Goal: Navigation & Orientation: Find specific page/section

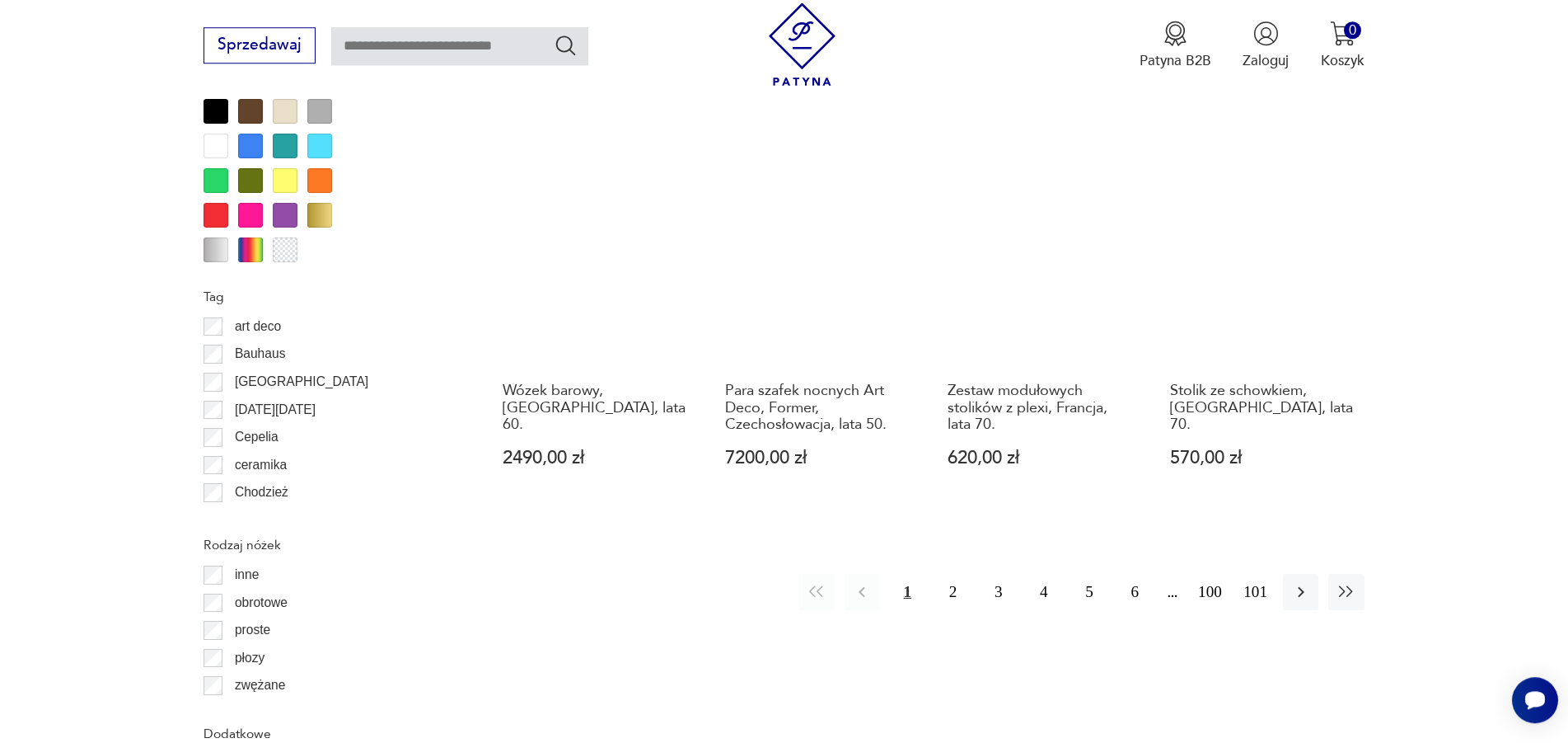
scroll to position [1903, 0]
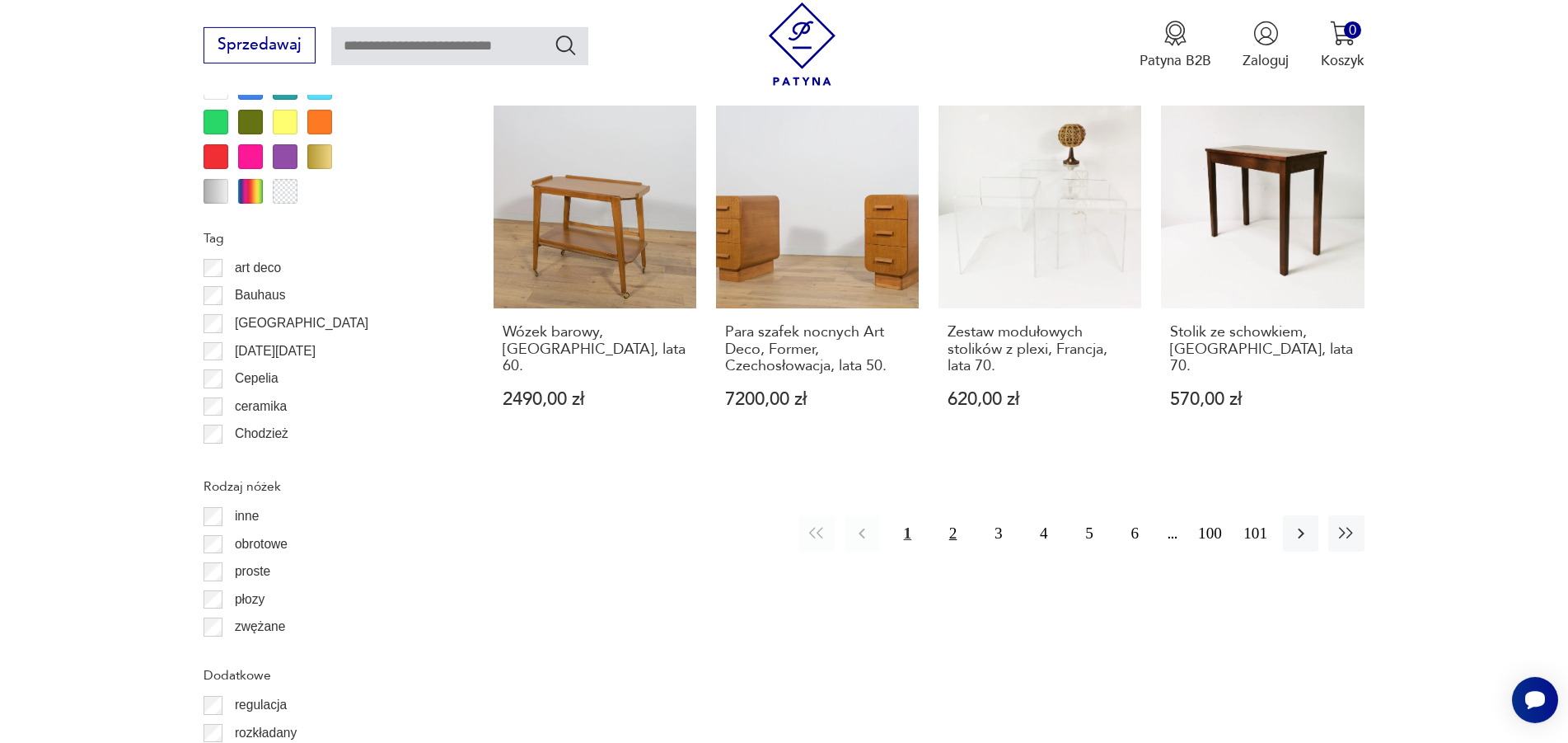
click at [950, 517] on button "2" at bounding box center [952, 533] width 35 height 36
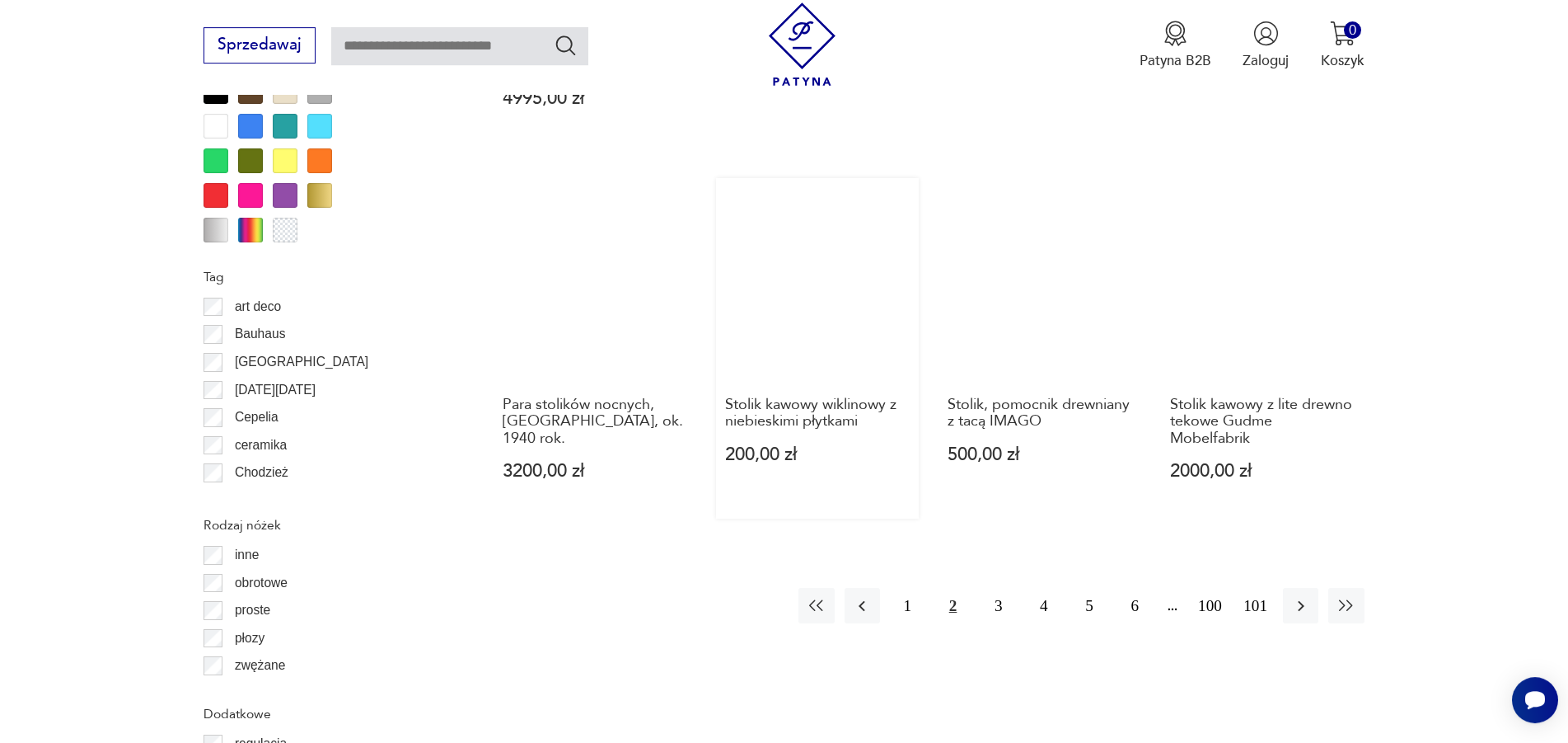
scroll to position [1894, 0]
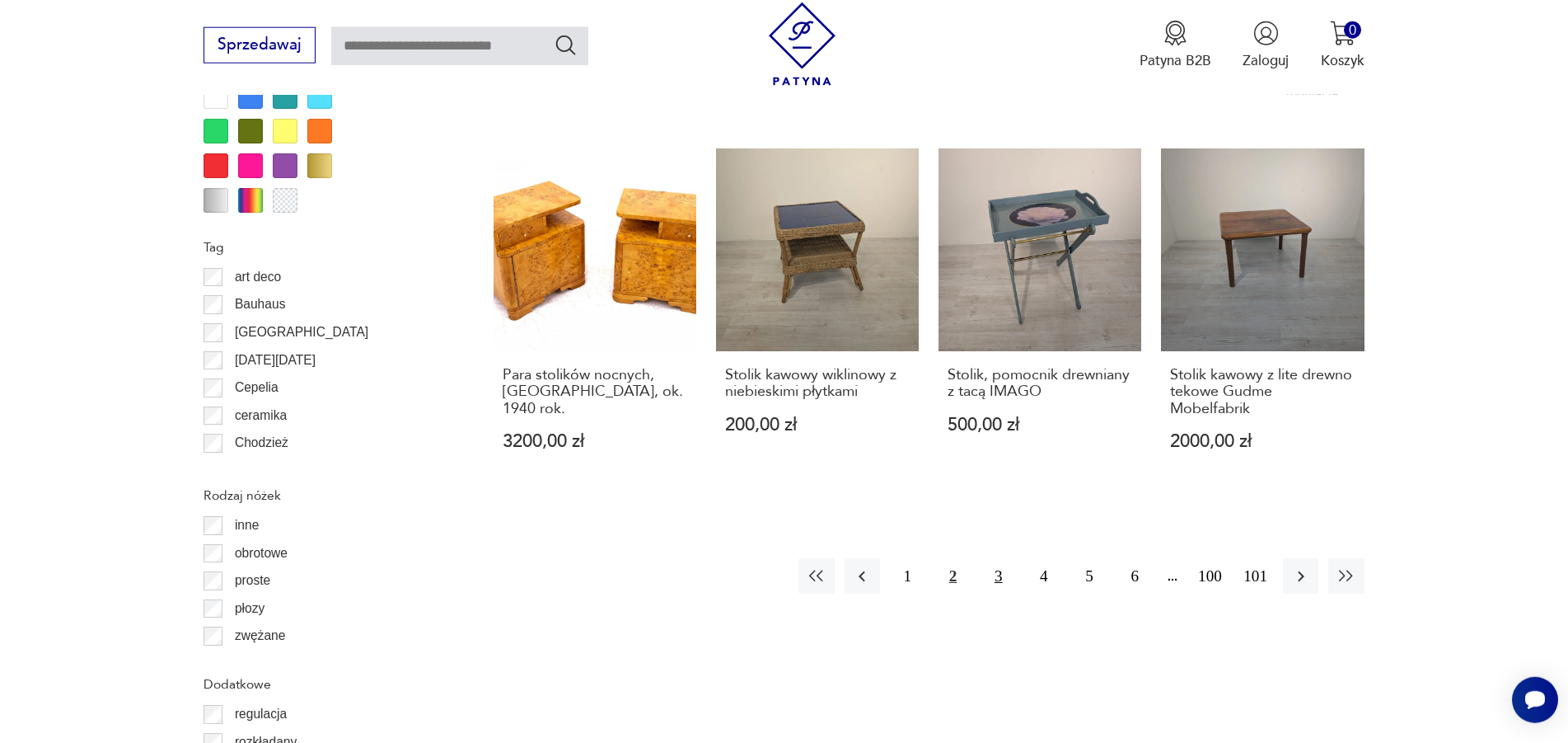
click at [999, 558] on button "3" at bounding box center [997, 575] width 35 height 36
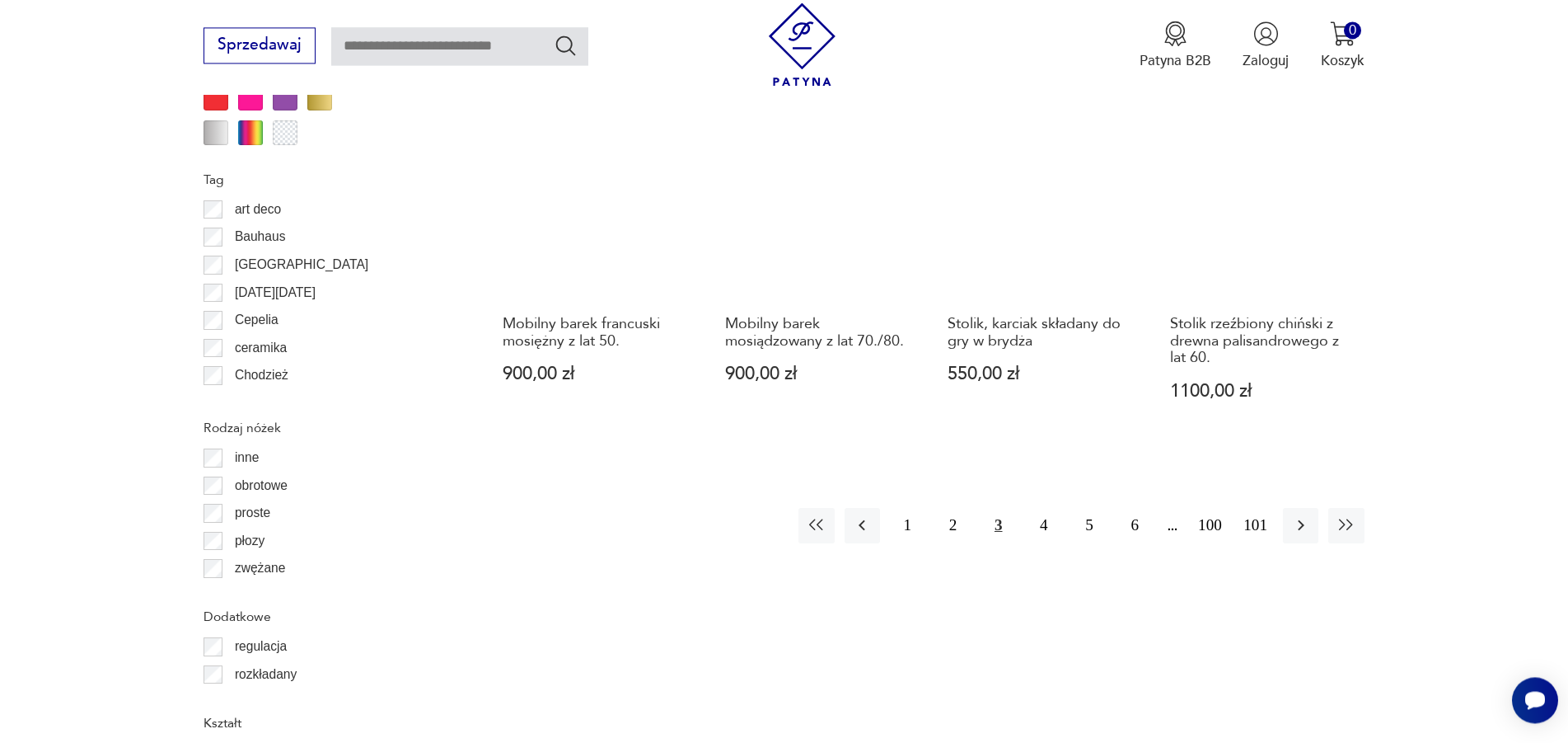
scroll to position [1979, 0]
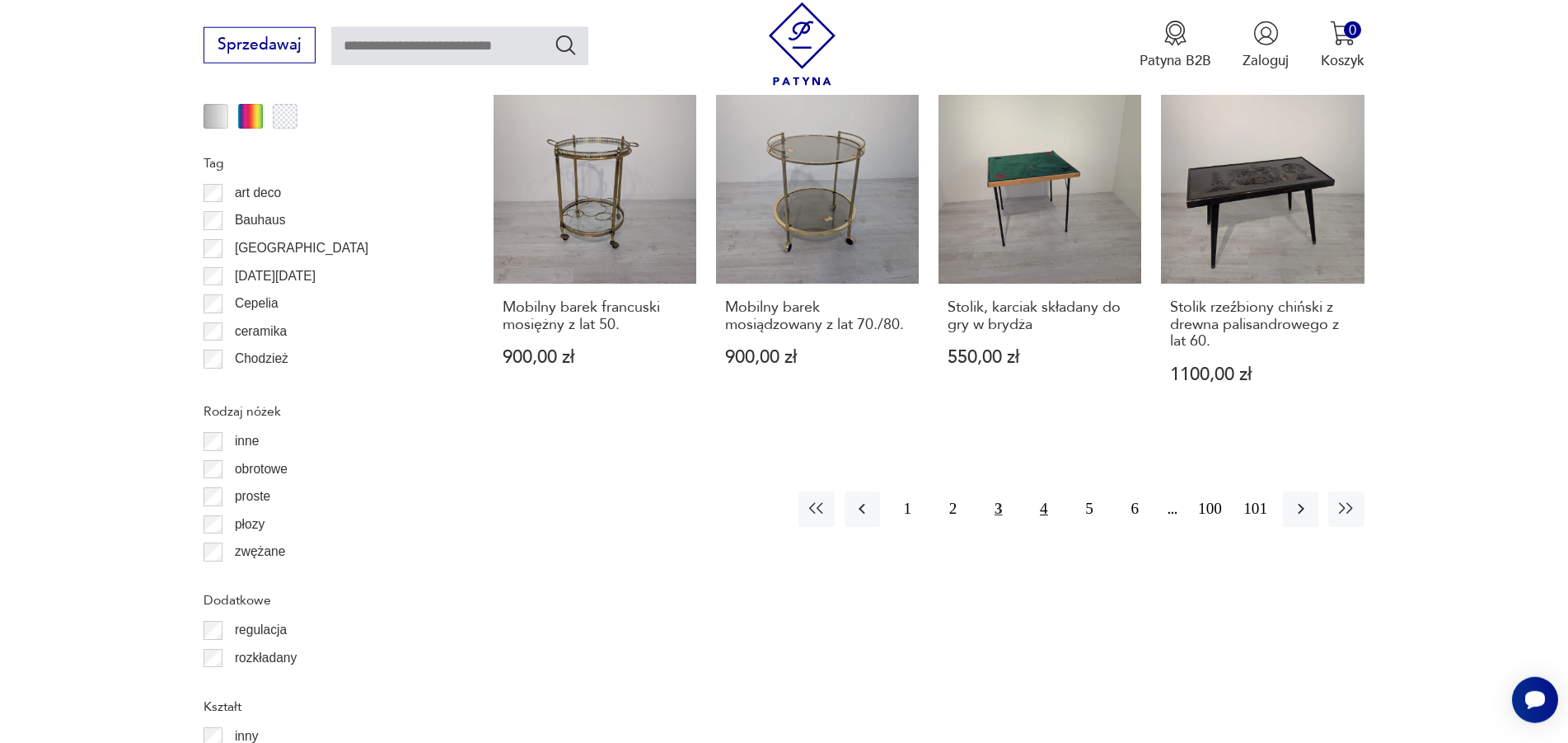
click at [1041, 492] on button "4" at bounding box center [1043, 509] width 35 height 36
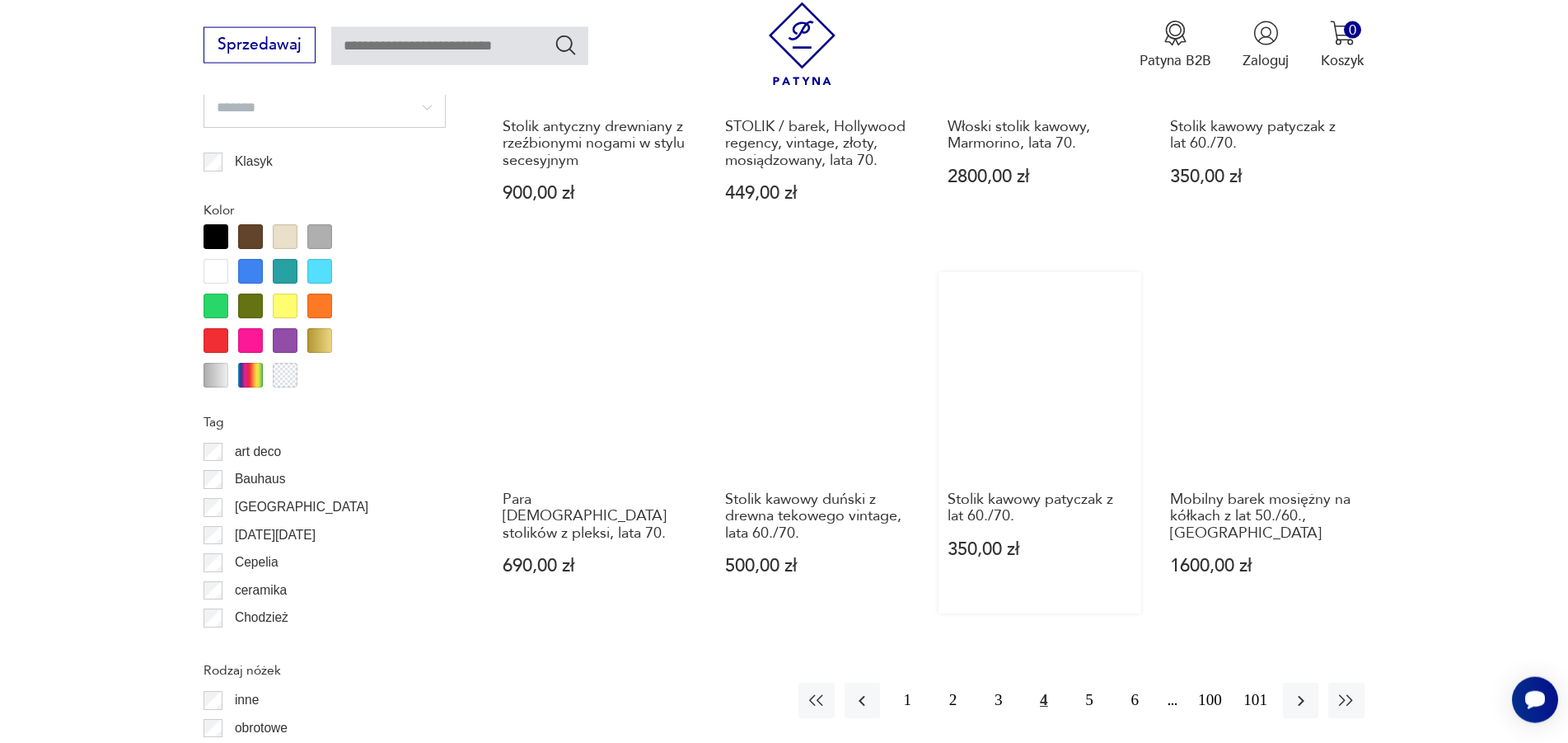
scroll to position [1726, 0]
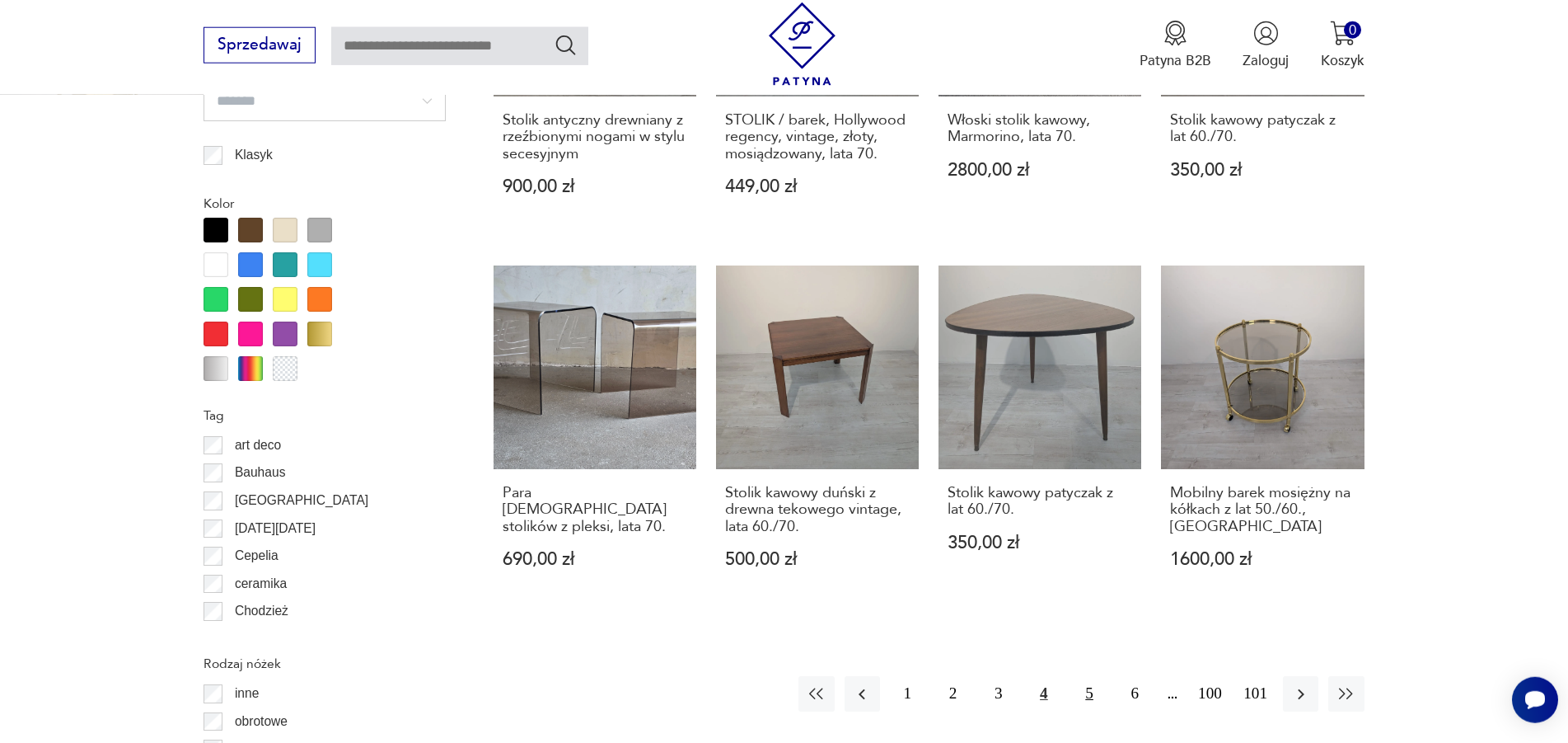
click at [1089, 676] on button "5" at bounding box center [1089, 693] width 35 height 36
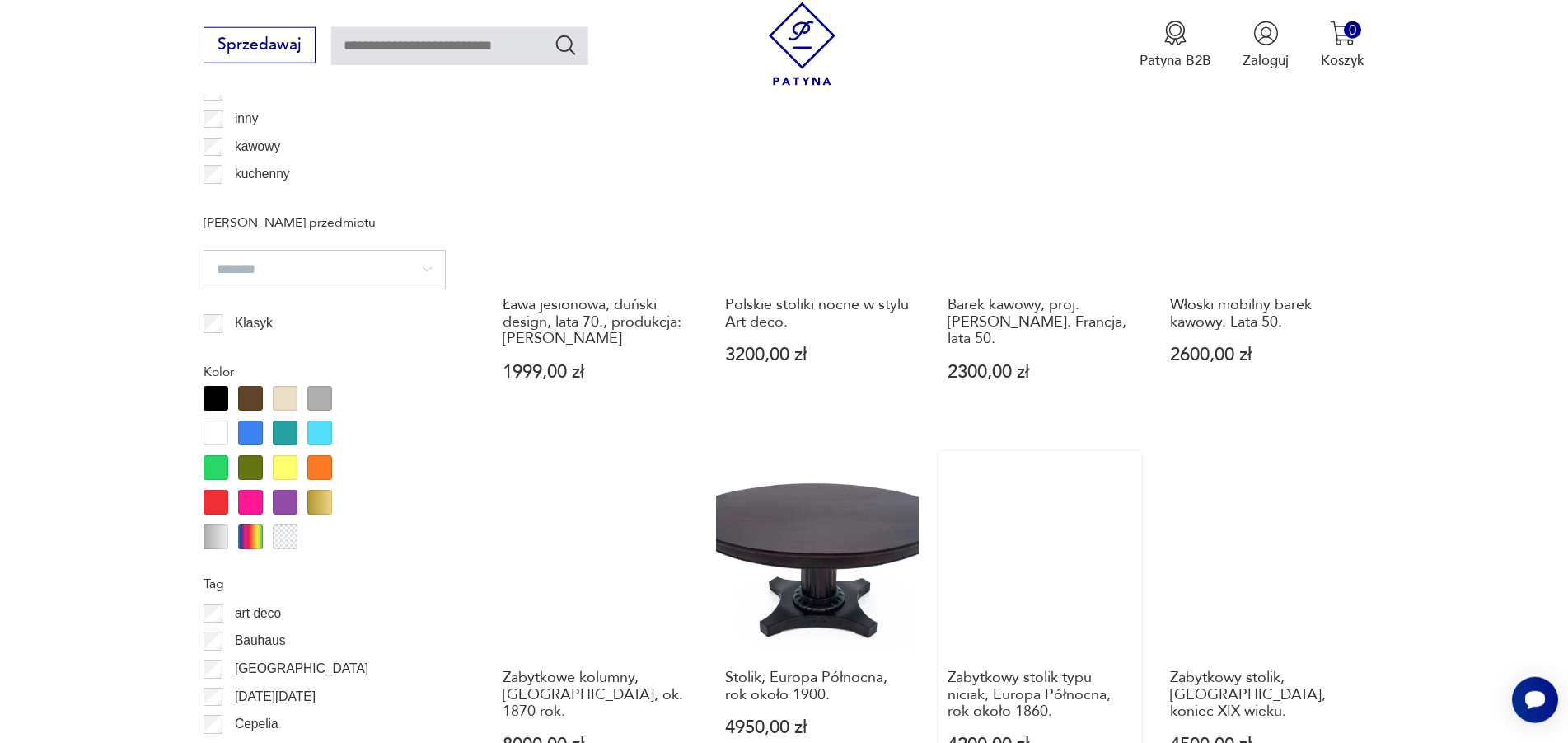
scroll to position [1810, 0]
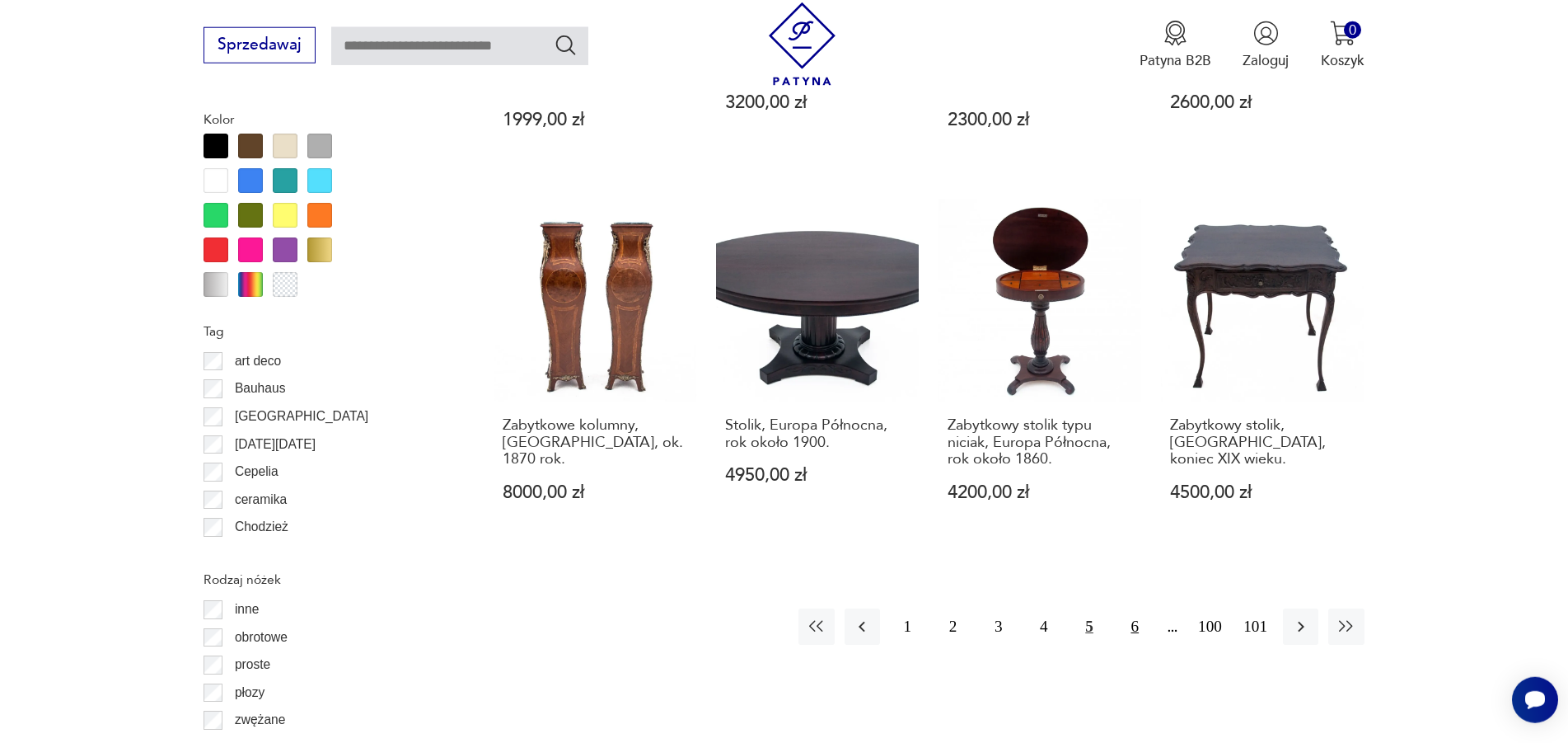
click at [1137, 608] on button "6" at bounding box center [1135, 626] width 35 height 36
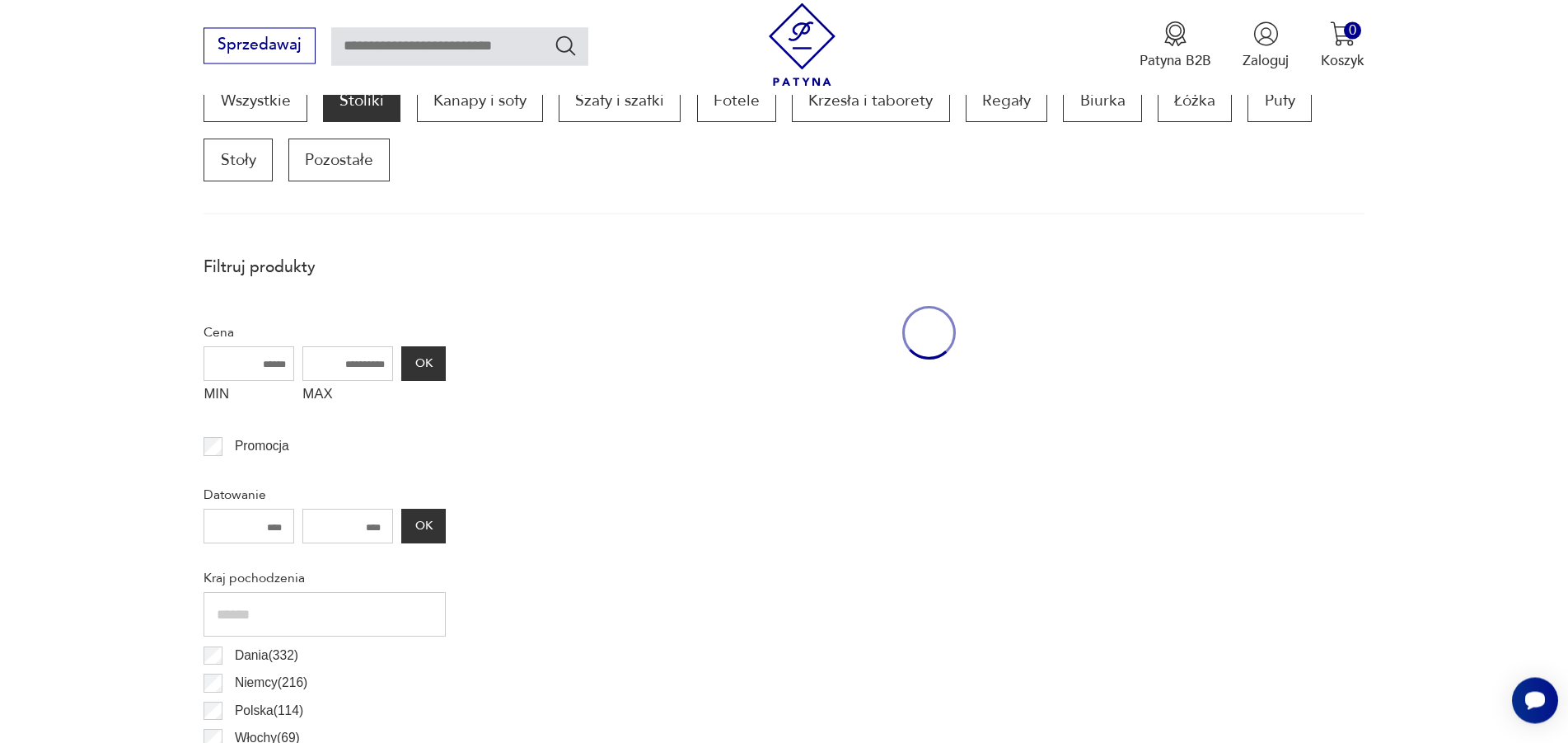
scroll to position [549, 0]
